Goal: Information Seeking & Learning: Learn about a topic

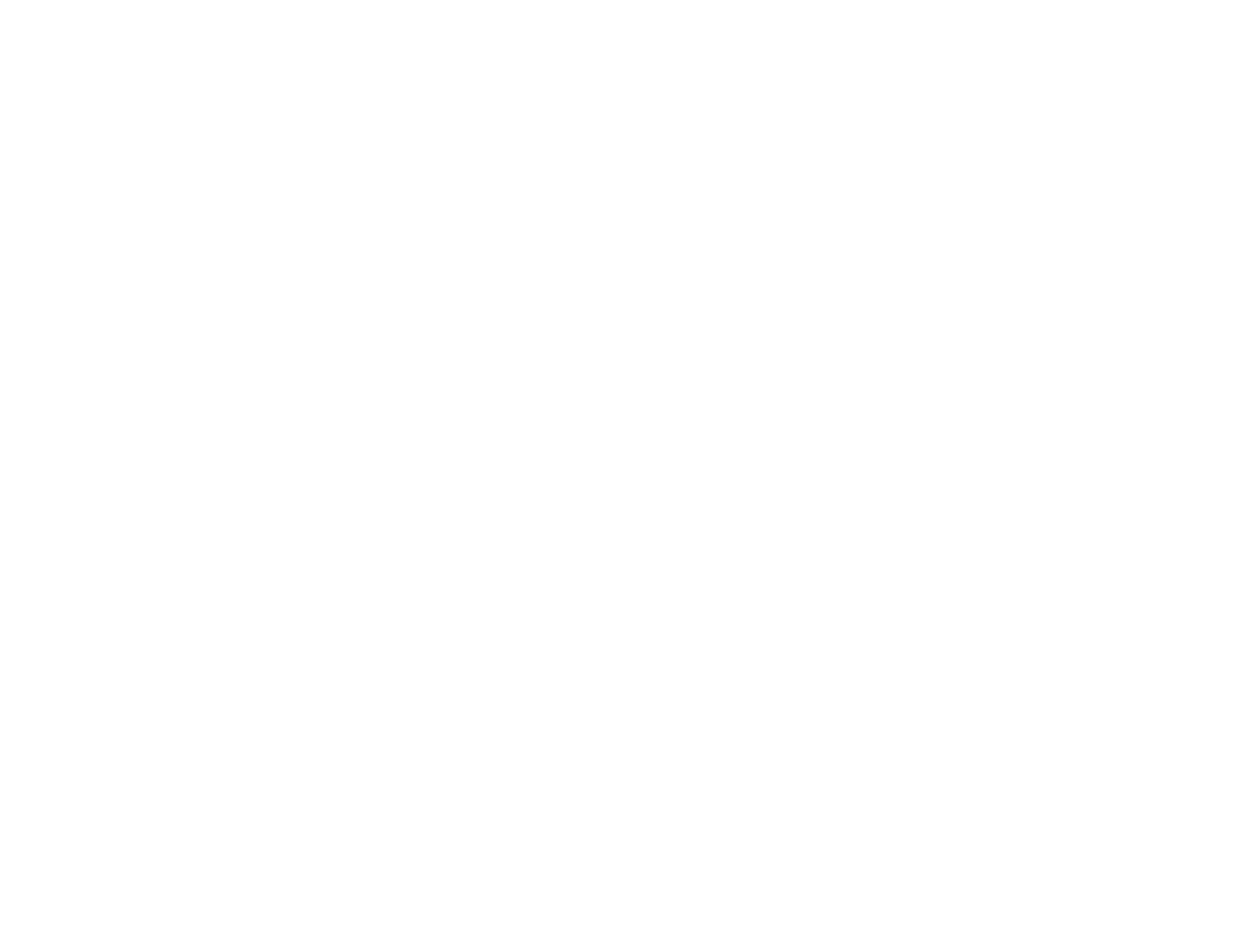
scroll to position [581, 0]
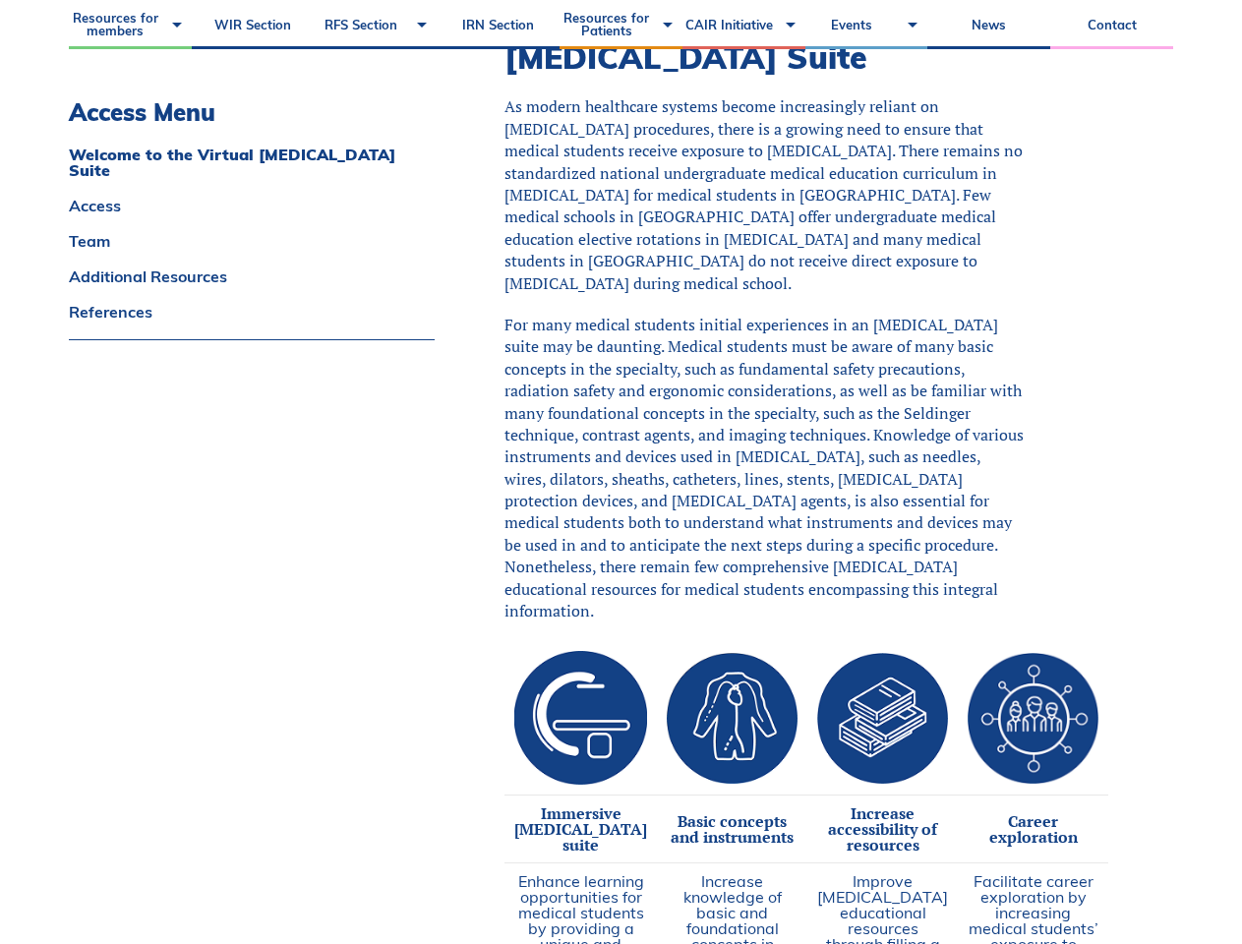
click at [621, 181] on span "As modern healthcare systems become increasingly reliant on [MEDICAL_DATA] proc…" at bounding box center [764, 194] width 518 height 198
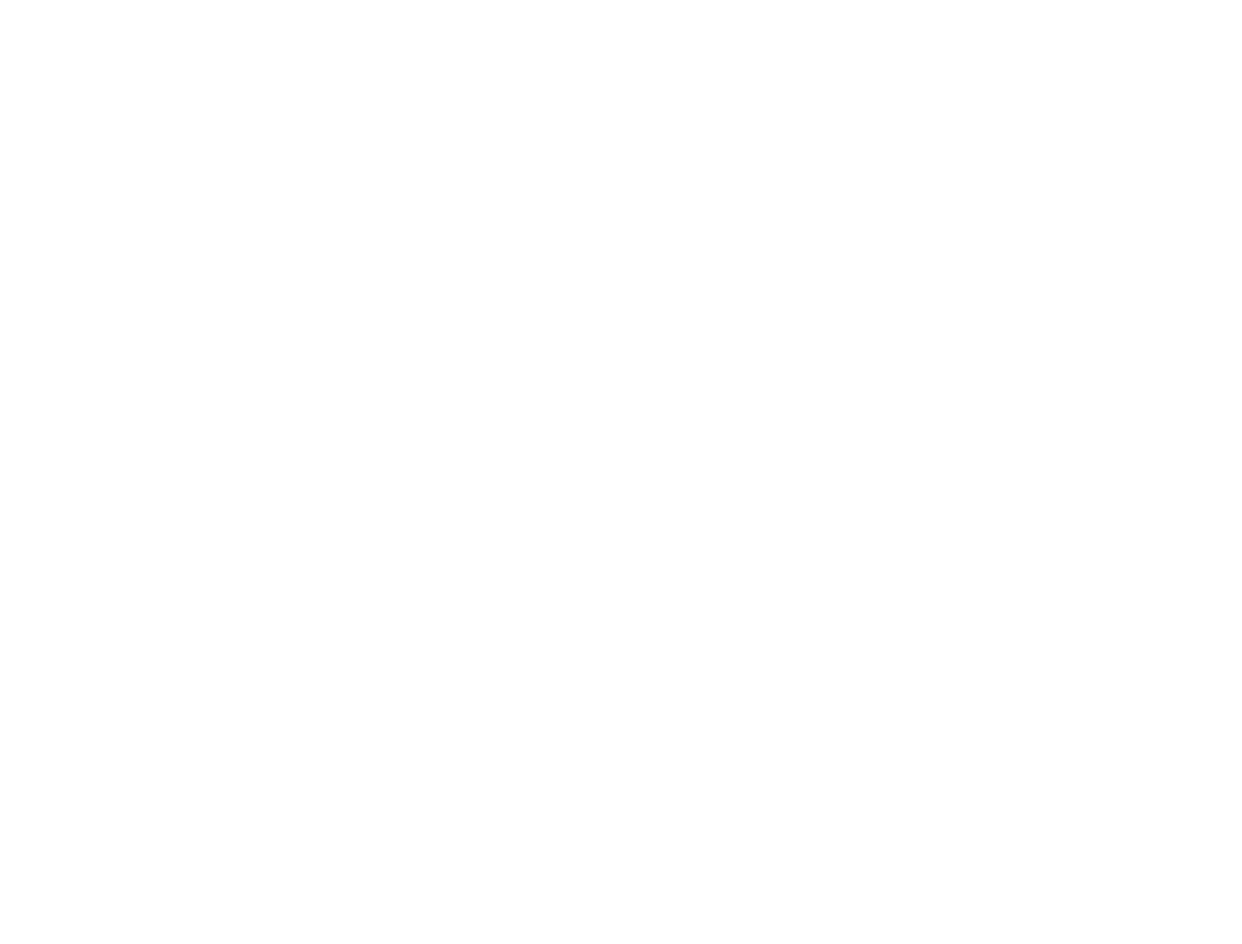
scroll to position [2029, 0]
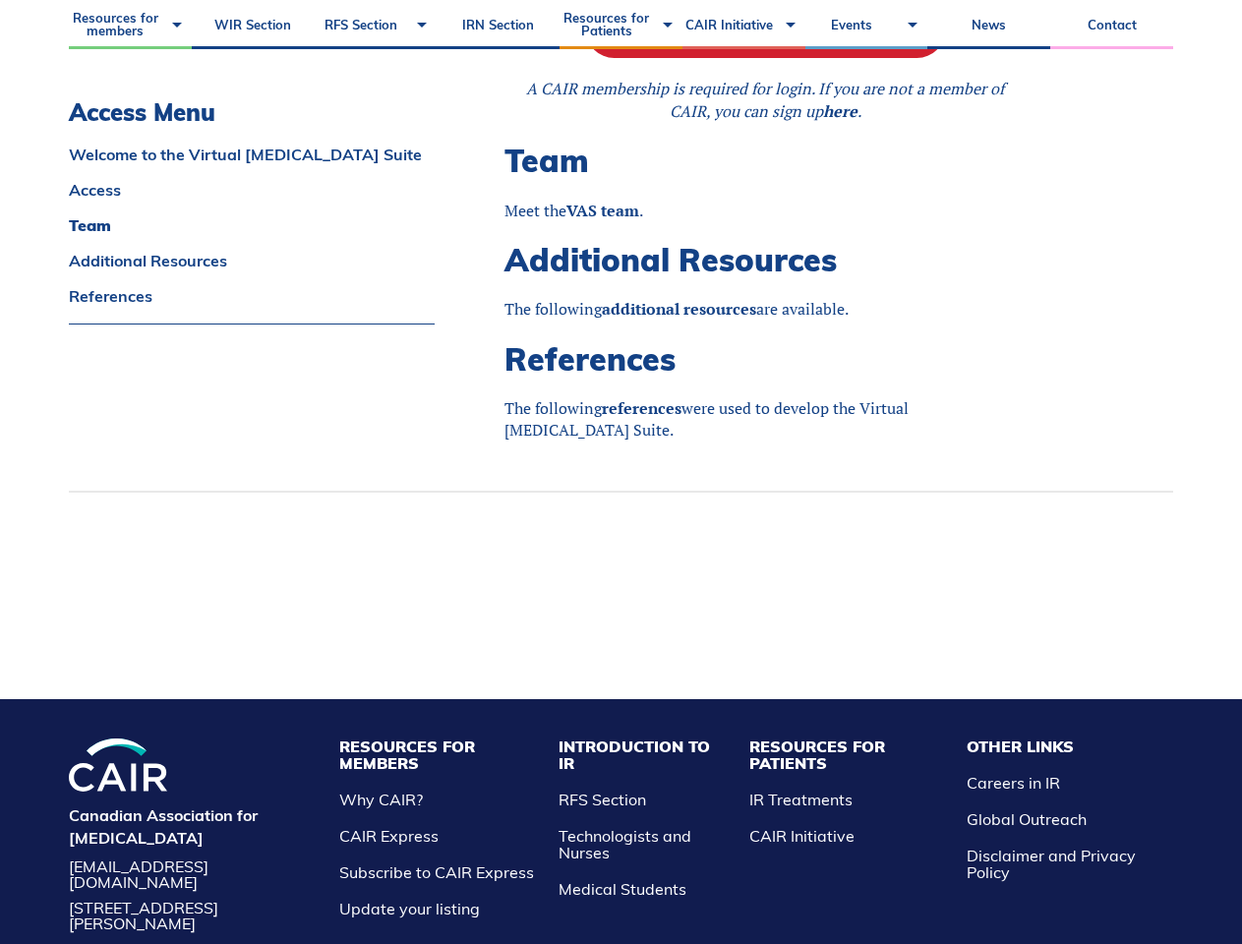
click at [469, 809] on li "Resources for Members Why CAIR? CAIR Express Subscribe to CAIR Express Update y…" at bounding box center [438, 828] width 219 height 179
click at [849, 809] on li "Resources for Patients IR Treatments CAIR Initiative" at bounding box center [849, 828] width 218 height 179
click at [1038, 802] on li "Other Links Careers in IR Global Outreach Disclaimer and Privacy Policy" at bounding box center [1065, 828] width 216 height 179
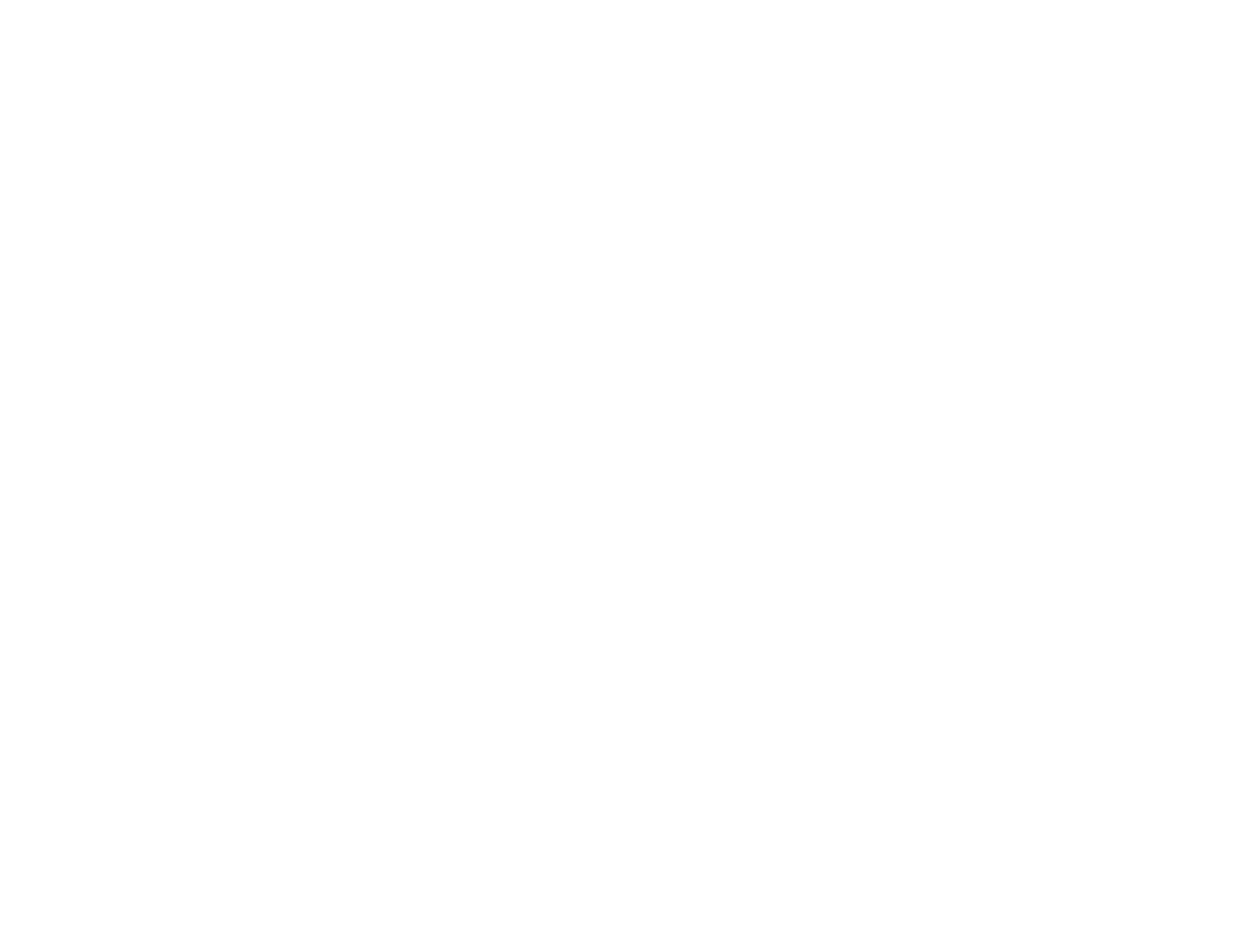
scroll to position [2226, 0]
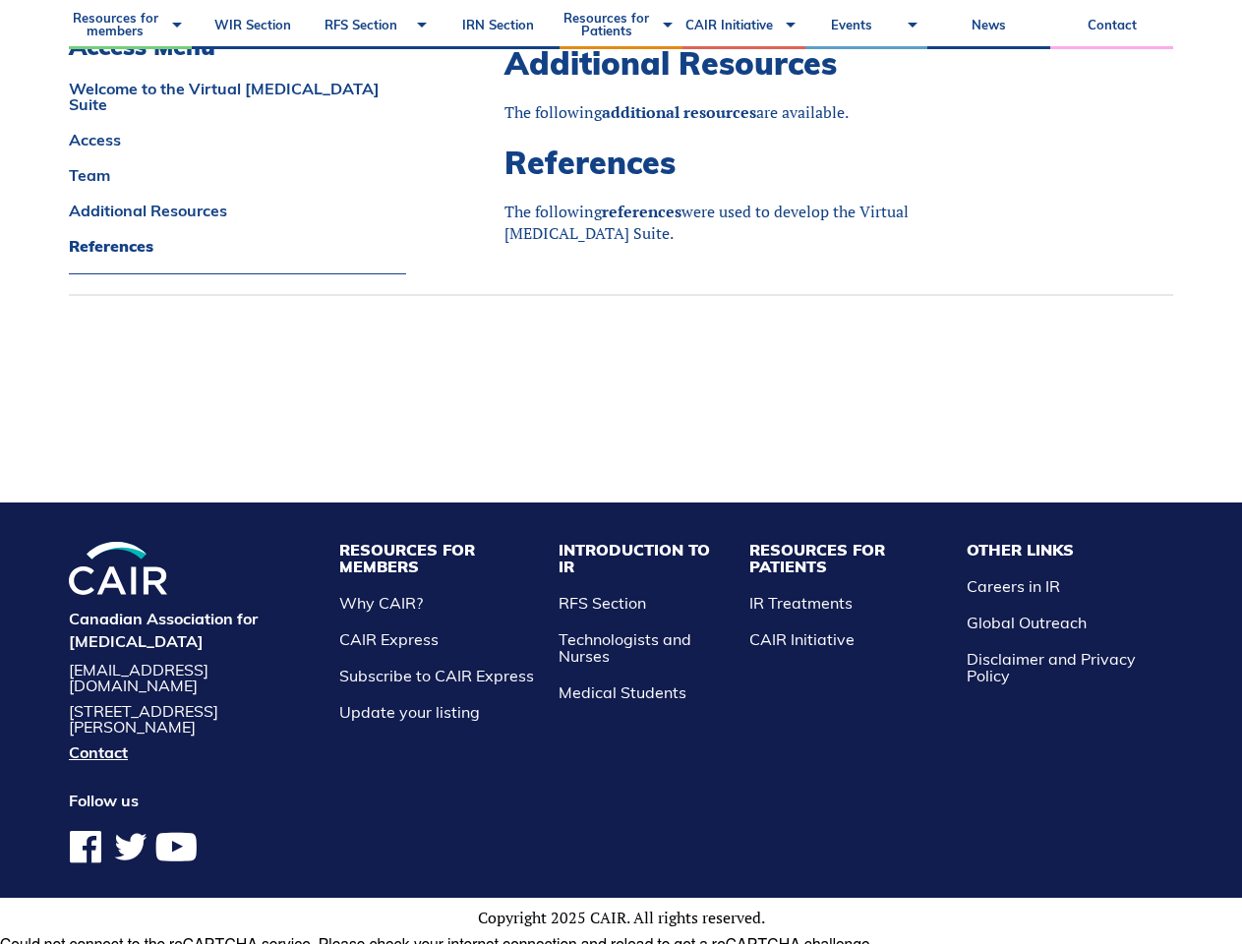
click at [469, 613] on li "Resources for Members Why CAIR? CAIR Express Subscribe to CAIR Express Update y…" at bounding box center [438, 631] width 219 height 179
click at [849, 613] on li "Resources for Patients IR Treatments CAIR Initiative" at bounding box center [849, 631] width 218 height 179
click at [1038, 605] on li "Other Links Careers in IR Global Outreach Disclaimer and Privacy Policy" at bounding box center [1065, 631] width 216 height 179
